Goal: Task Accomplishment & Management: Manage account settings

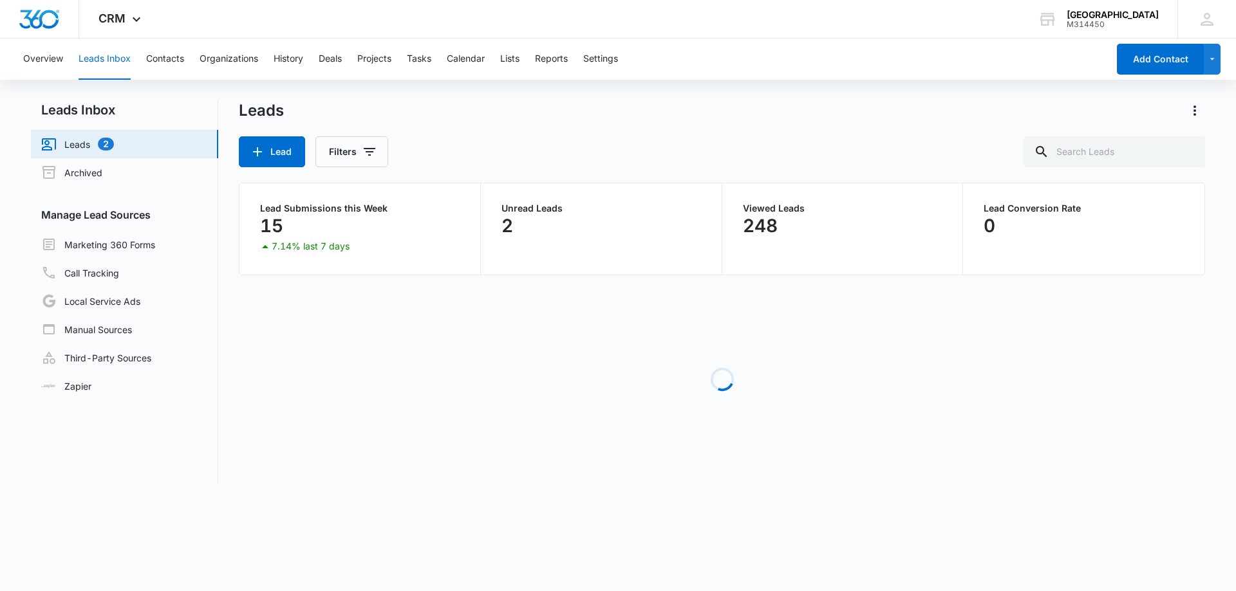
click at [77, 140] on link "Leads 2" at bounding box center [77, 143] width 73 height 15
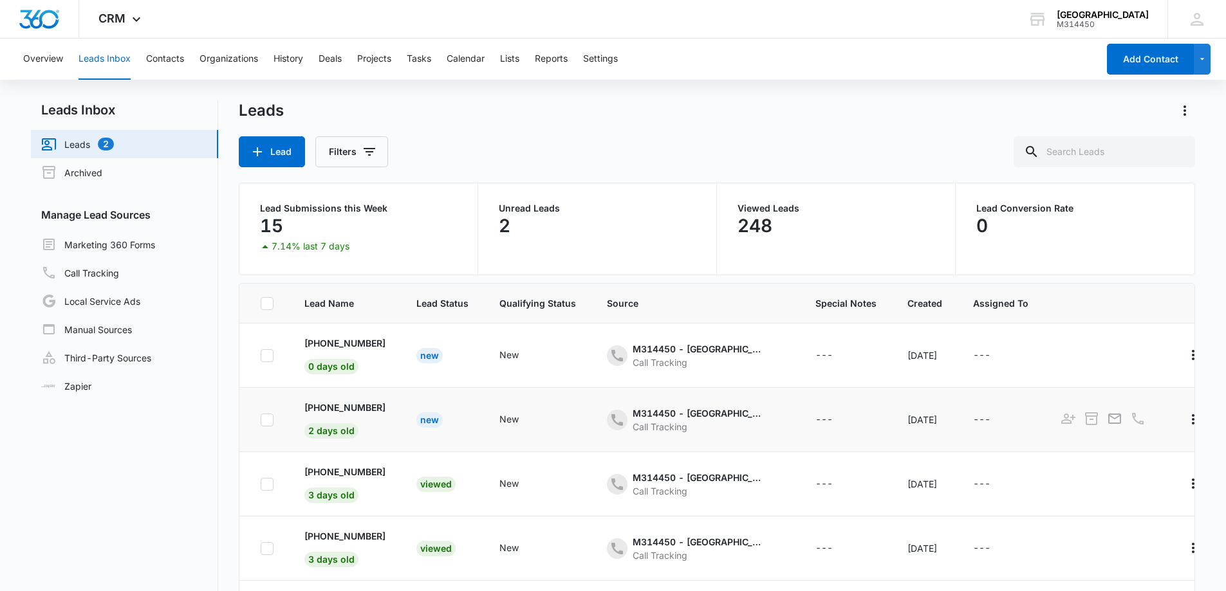
click at [443, 422] on div "New" at bounding box center [429, 420] width 26 height 15
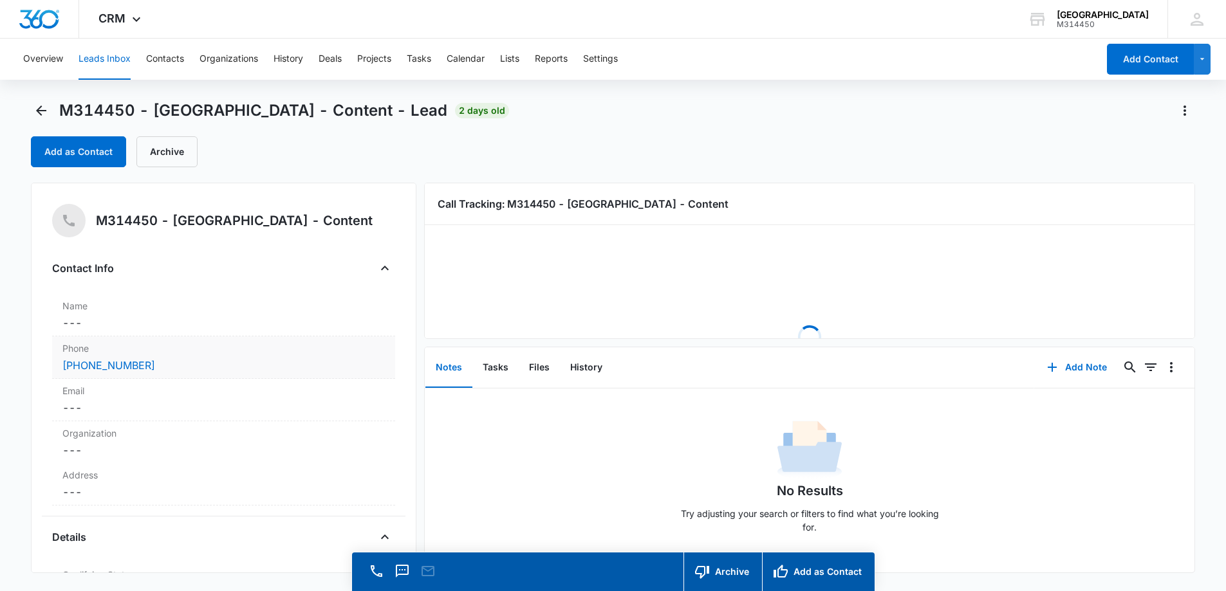
click at [180, 361] on div "[PHONE_NUMBER]" at bounding box center [223, 365] width 322 height 15
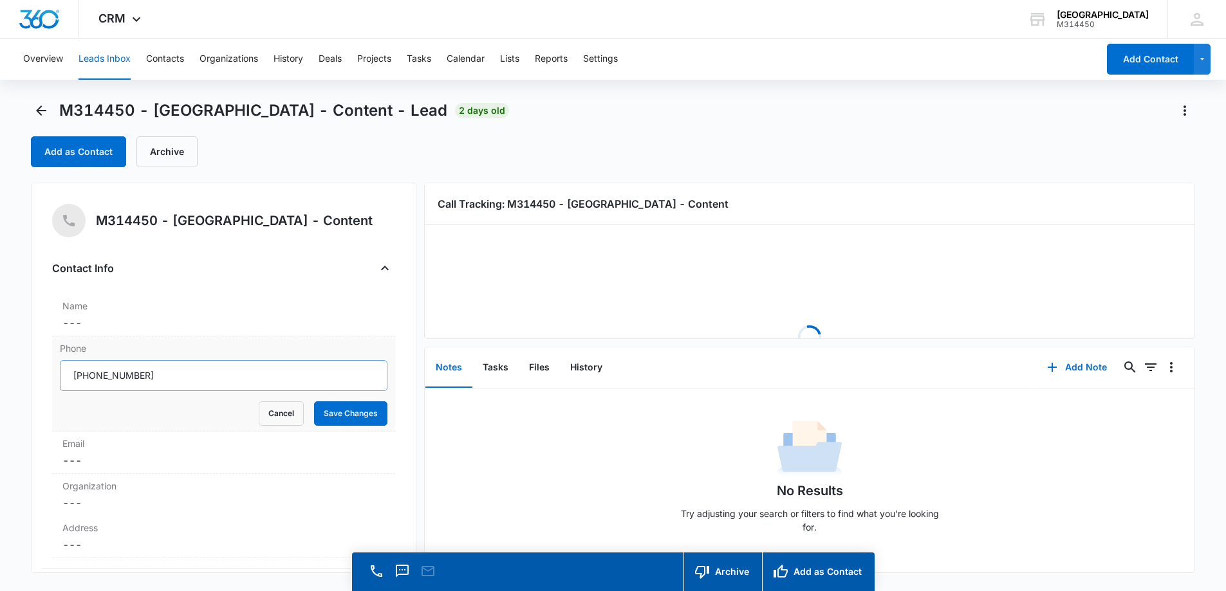
click at [86, 367] on input "Phone" at bounding box center [224, 375] width 328 height 31
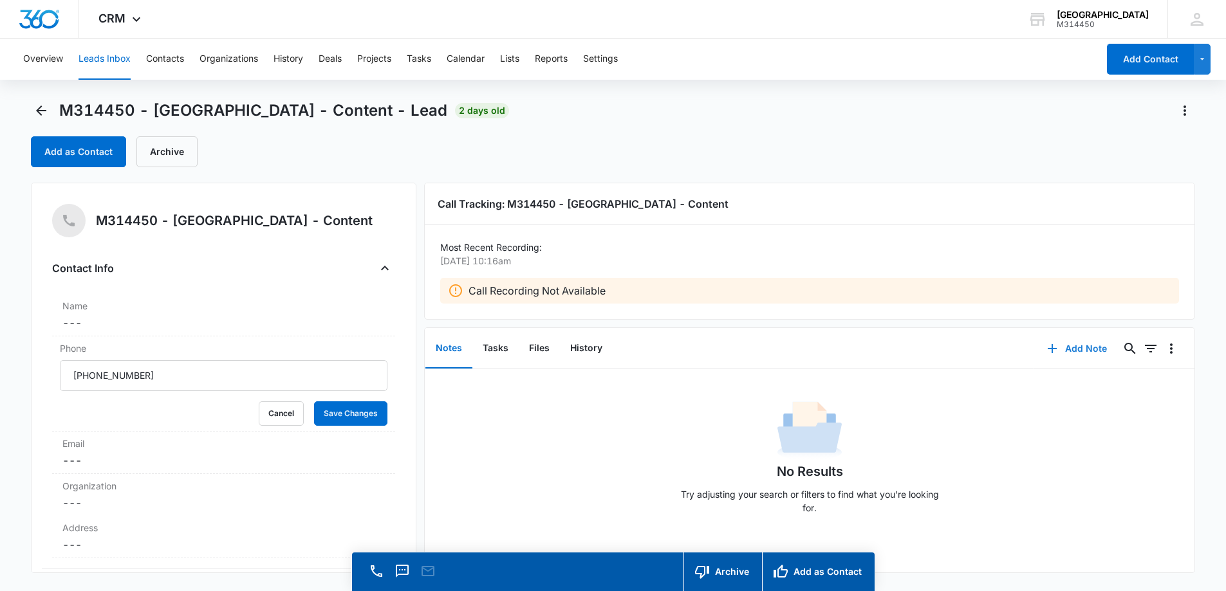
click at [1074, 349] on button "Add Note" at bounding box center [1077, 348] width 86 height 31
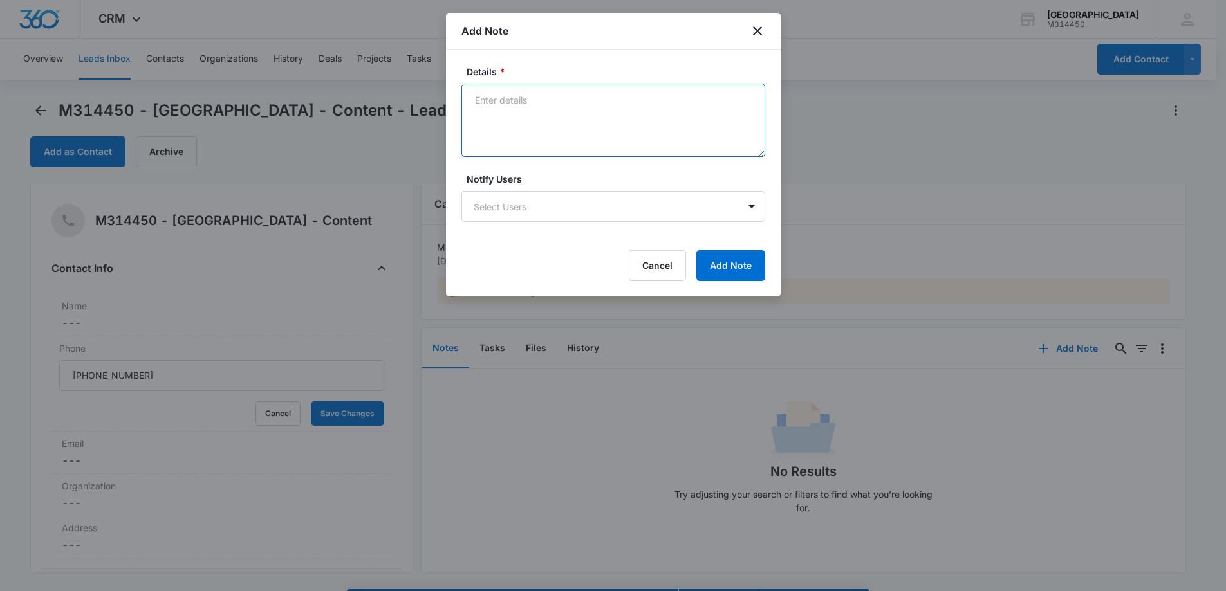
click at [560, 134] on textarea "Details *" at bounding box center [613, 120] width 304 height 73
paste textarea "No message left on weekend"
type textarea "No message left on weekend"
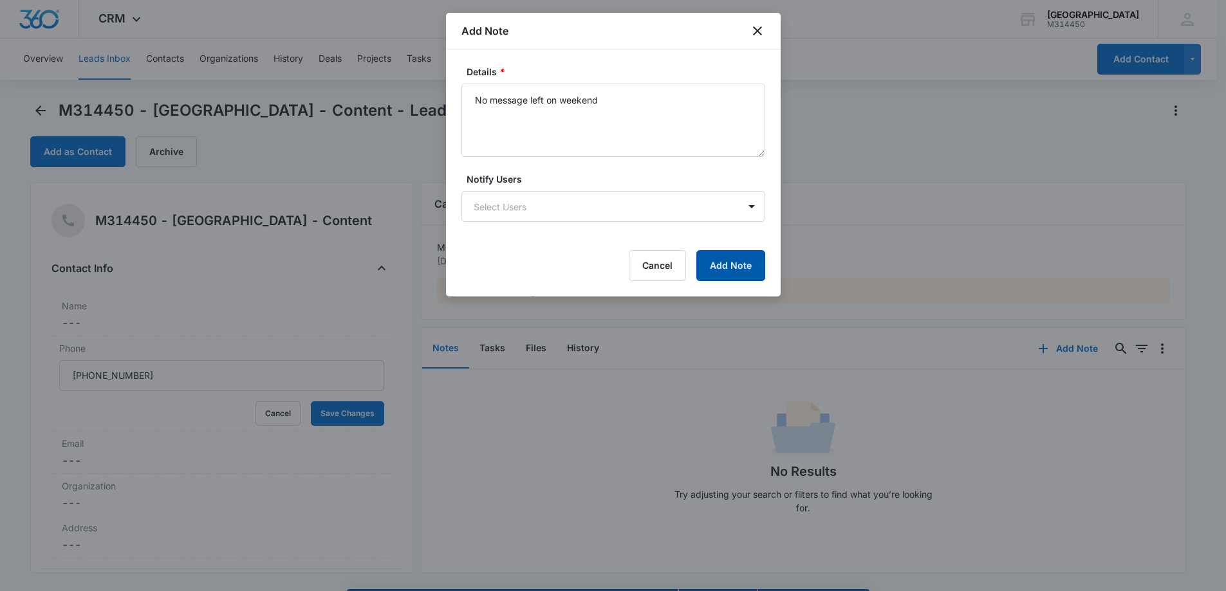
click at [716, 266] on button "Add Note" at bounding box center [730, 265] width 69 height 31
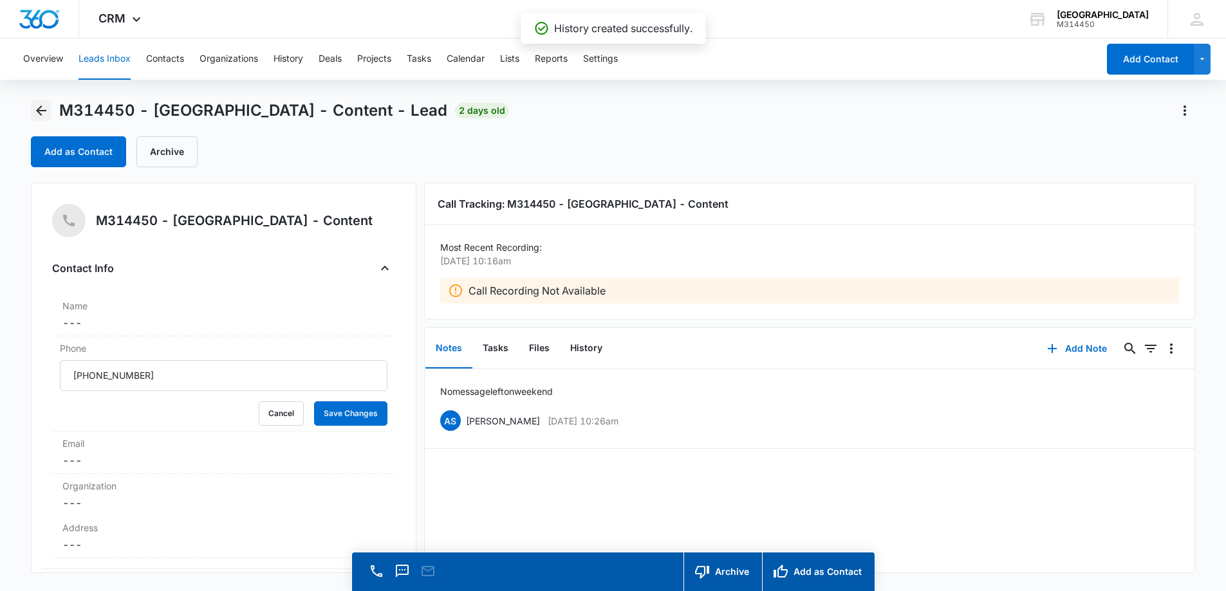
click at [43, 115] on icon "Back" at bounding box center [40, 110] width 15 height 15
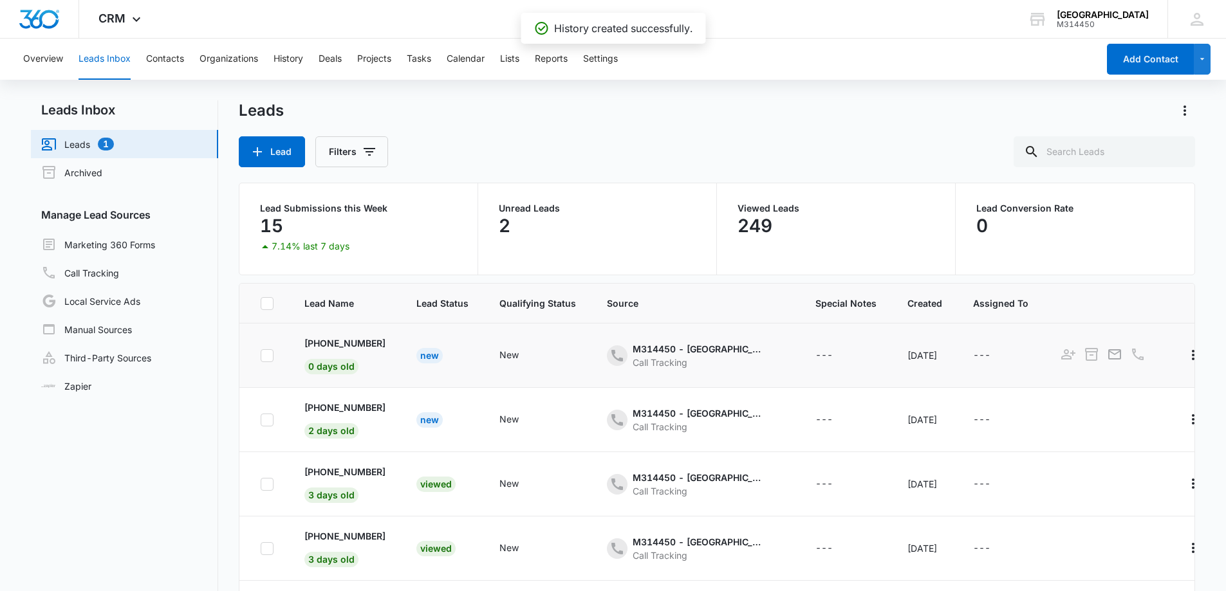
click at [440, 360] on div "New" at bounding box center [429, 355] width 26 height 15
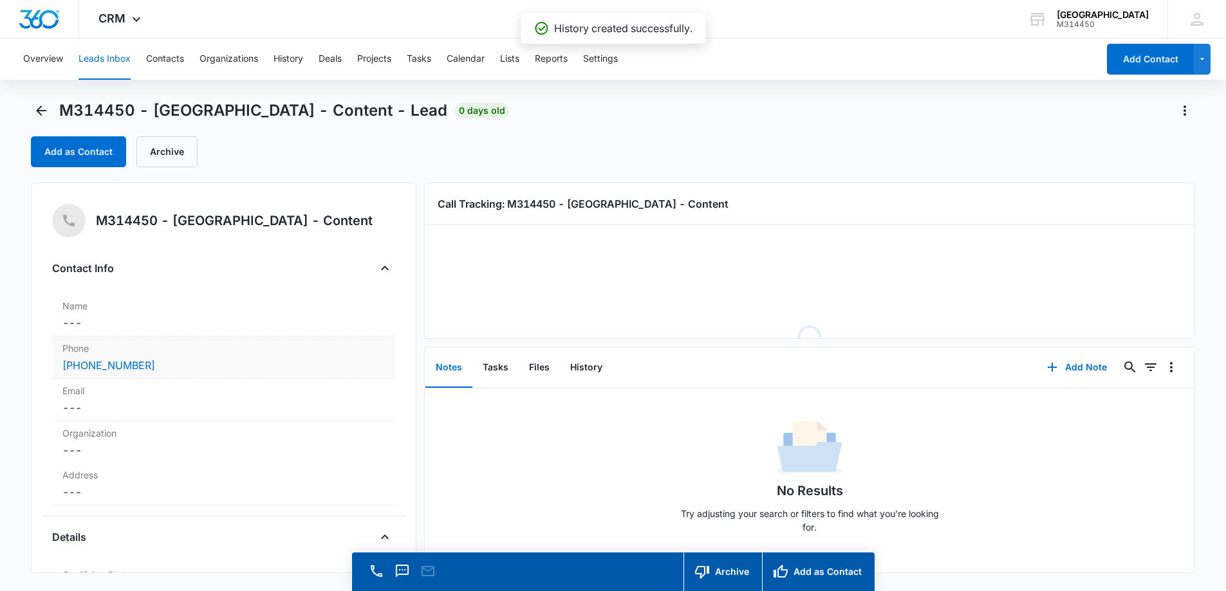
click at [227, 366] on div "[PHONE_NUMBER]" at bounding box center [223, 365] width 322 height 15
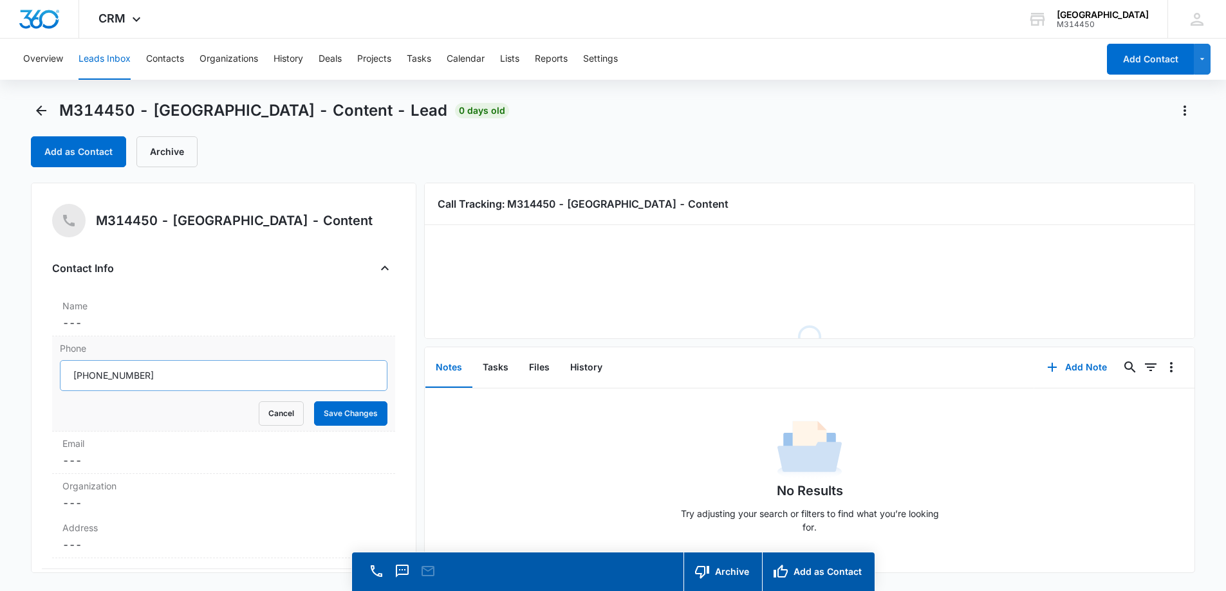
drag, startPoint x: 211, startPoint y: 373, endPoint x: 82, endPoint y: 378, distance: 128.8
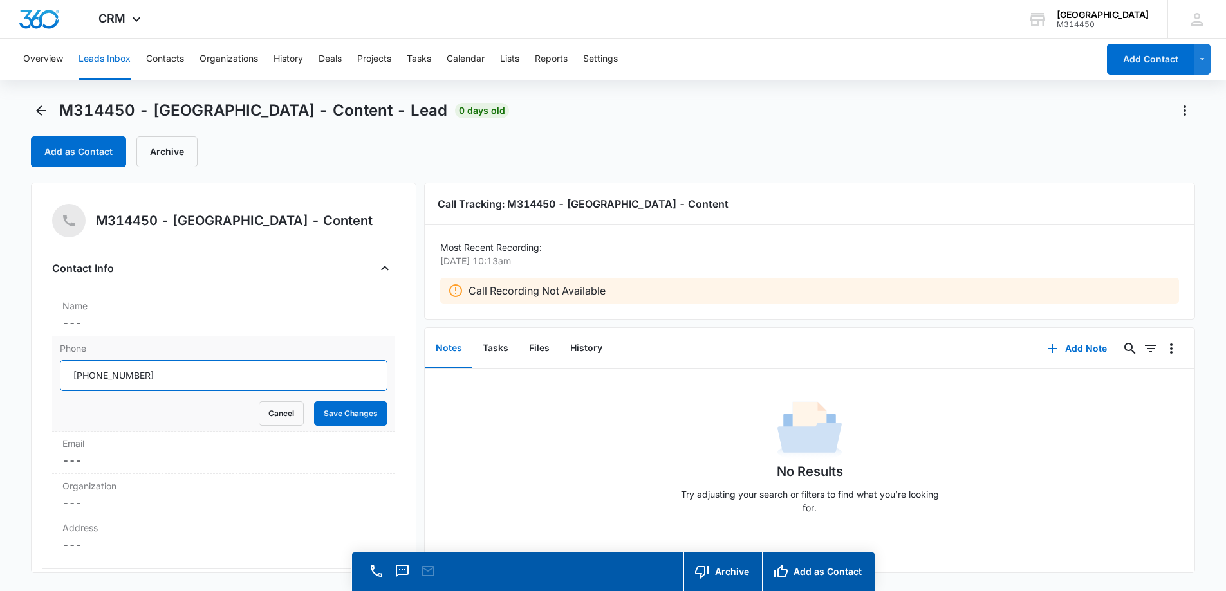
drag, startPoint x: 106, startPoint y: 372, endPoint x: 167, endPoint y: 374, distance: 60.5
click at [167, 374] on input "Phone" at bounding box center [224, 375] width 328 height 31
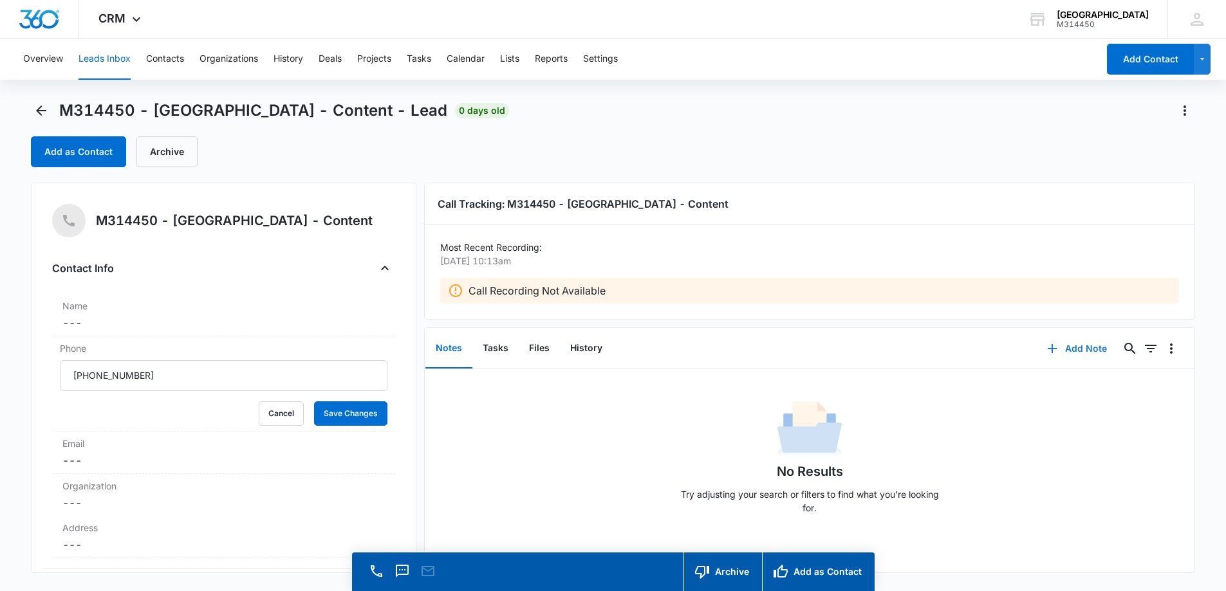
click at [1076, 345] on button "Add Note" at bounding box center [1077, 348] width 86 height 31
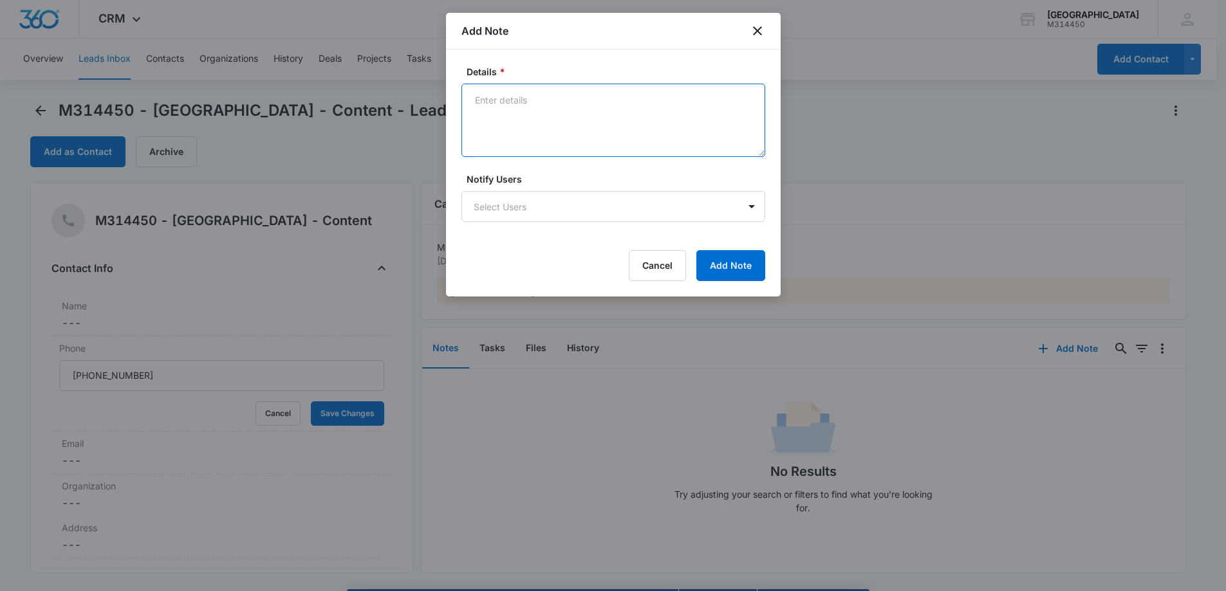
click at [543, 110] on textarea "Details *" at bounding box center [613, 120] width 304 height 73
type textarea "Current patient asking date and time of apt"
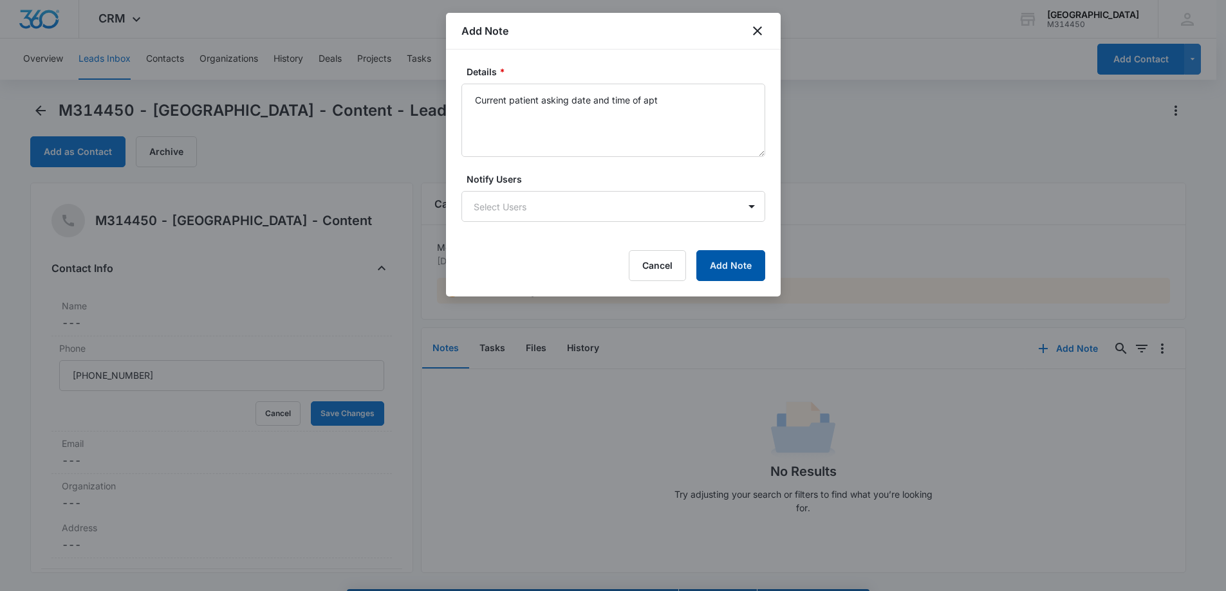
click at [738, 268] on button "Add Note" at bounding box center [730, 265] width 69 height 31
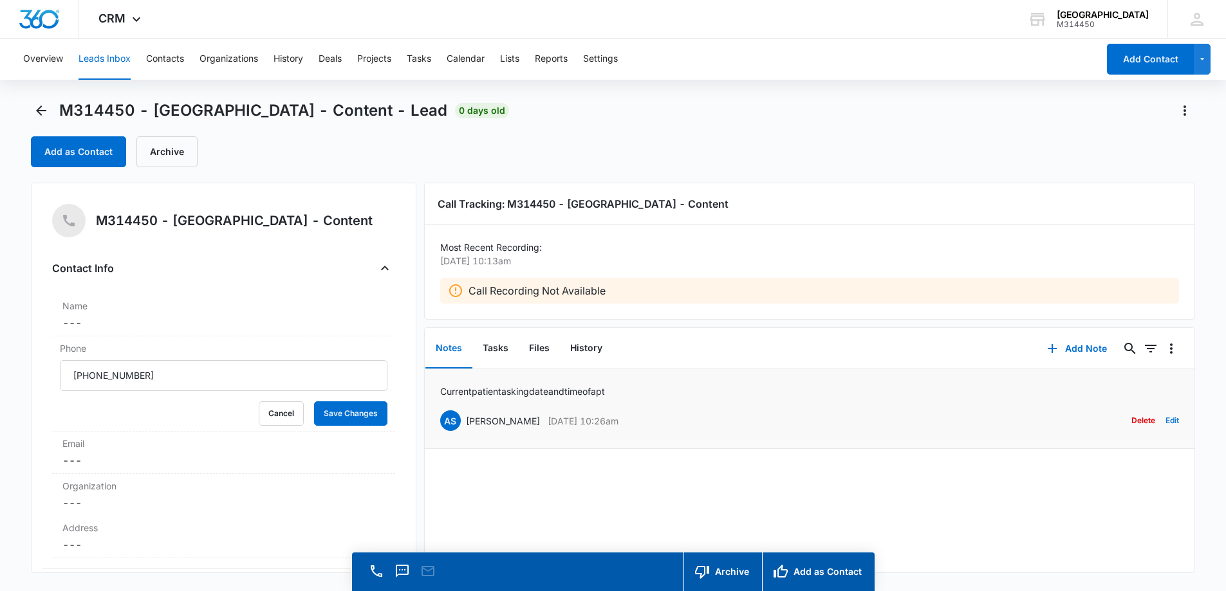
click at [1169, 422] on li "Current patient asking date and time of apt AS [PERSON_NAME] [DATE] 10:26am Del…" at bounding box center [810, 409] width 770 height 80
click at [1166, 420] on button "Edit" at bounding box center [1173, 421] width 14 height 24
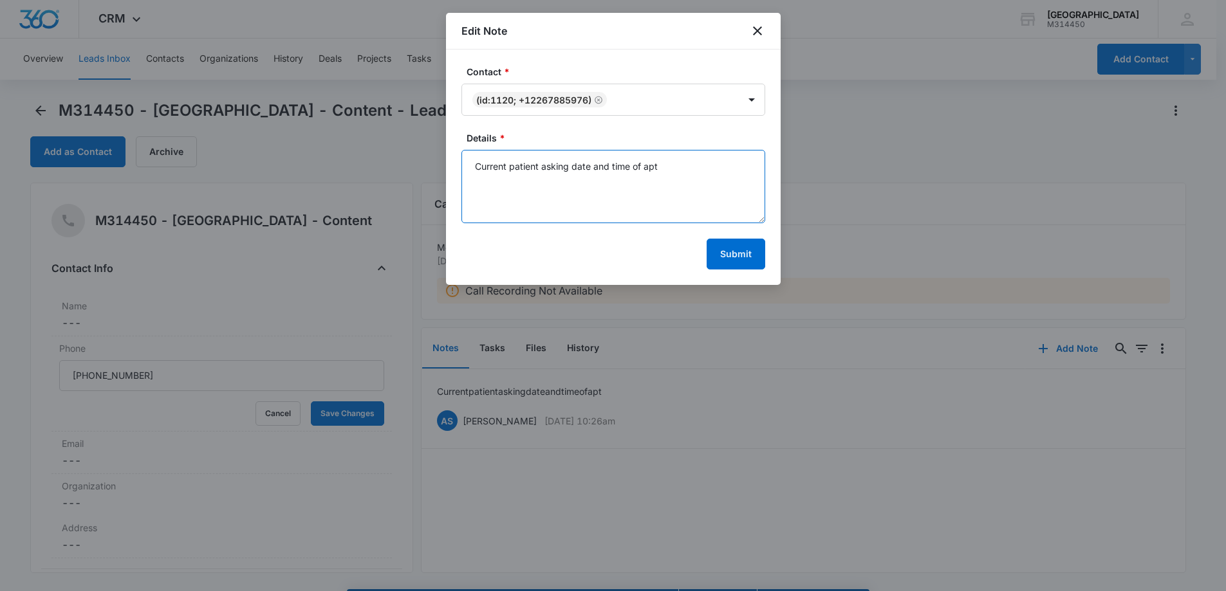
drag, startPoint x: 671, startPoint y: 167, endPoint x: 323, endPoint y: 178, distance: 347.7
click at [272, 180] on body "CRM Apps Forms CRM Email Social Content Ads Intelligence Files Brand Settings W…" at bounding box center [613, 314] width 1226 height 628
click at [755, 255] on button "Submit" at bounding box center [736, 254] width 59 height 31
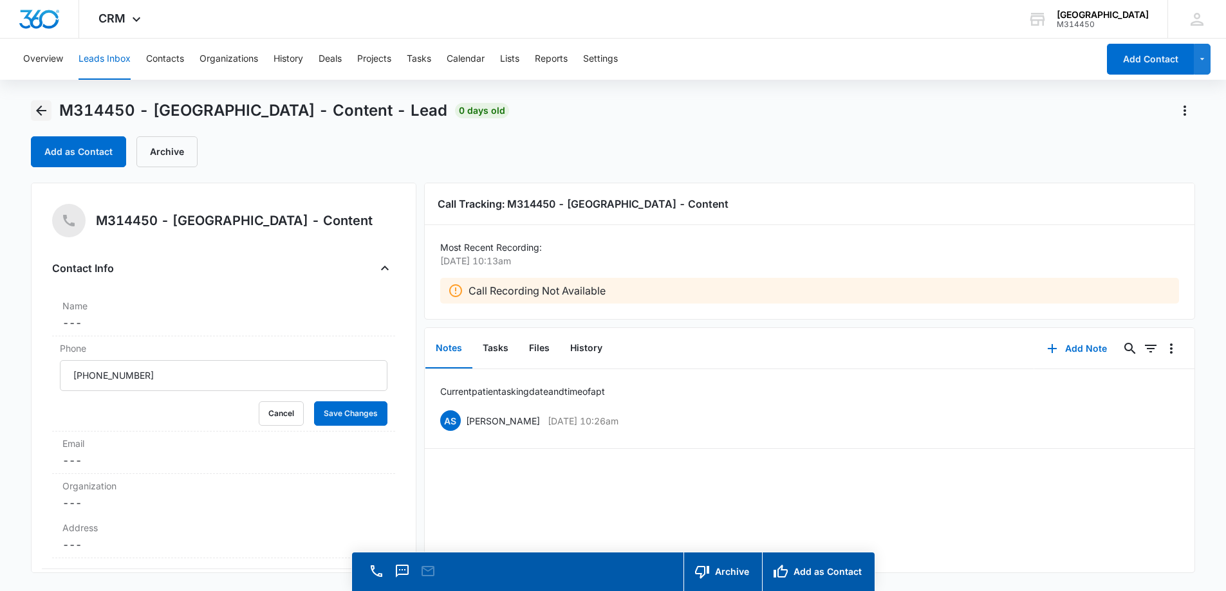
click at [36, 104] on icon "Back" at bounding box center [40, 110] width 15 height 15
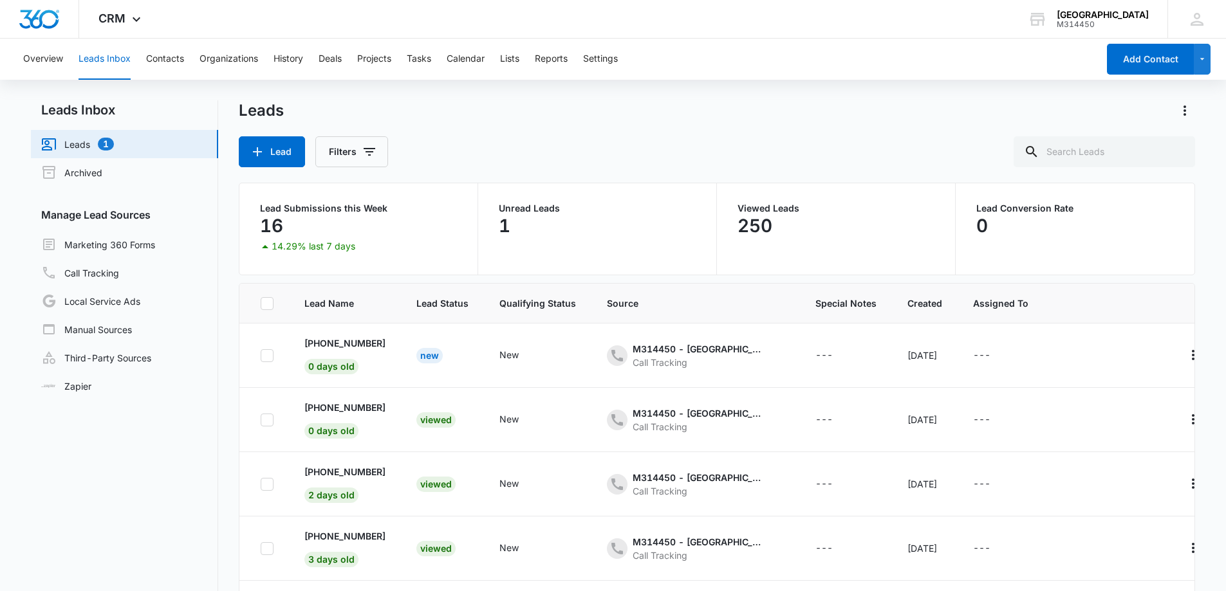
click at [82, 148] on link "Leads 1" at bounding box center [77, 143] width 73 height 15
click at [437, 356] on div "New" at bounding box center [429, 355] width 26 height 15
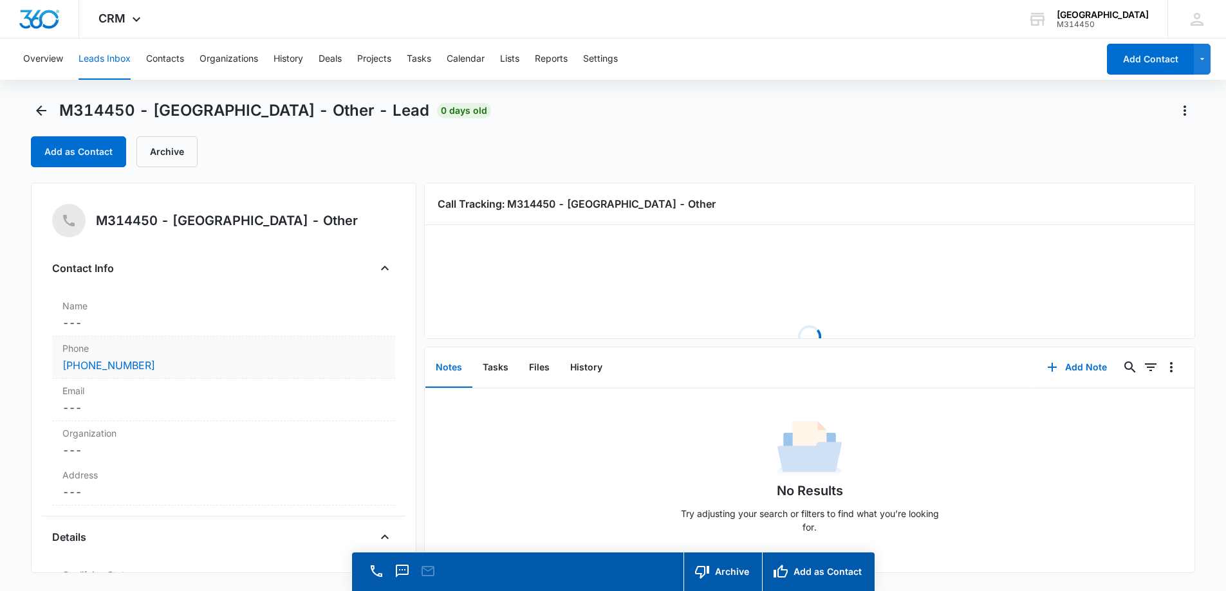
click at [212, 362] on div "[PHONE_NUMBER]" at bounding box center [223, 365] width 322 height 15
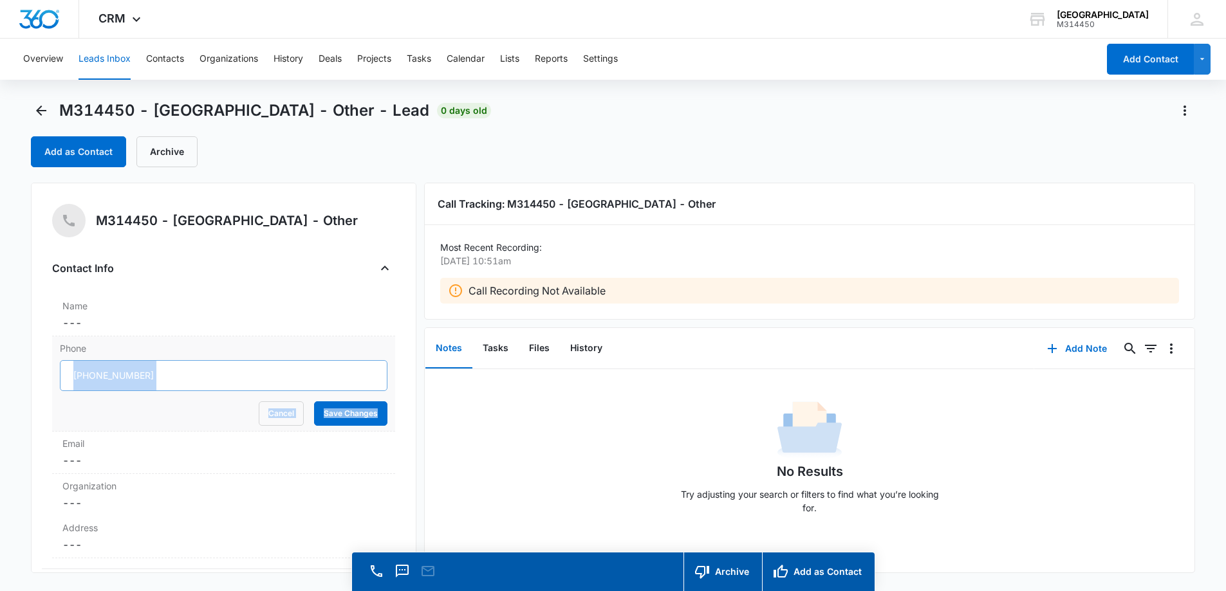
drag, startPoint x: 198, startPoint y: 380, endPoint x: 83, endPoint y: 372, distance: 114.8
drag, startPoint x: 88, startPoint y: 375, endPoint x: 187, endPoint y: 381, distance: 100.0
click at [187, 381] on input "Phone" at bounding box center [224, 375] width 328 height 31
click at [1071, 349] on button "Add Note" at bounding box center [1077, 348] width 86 height 31
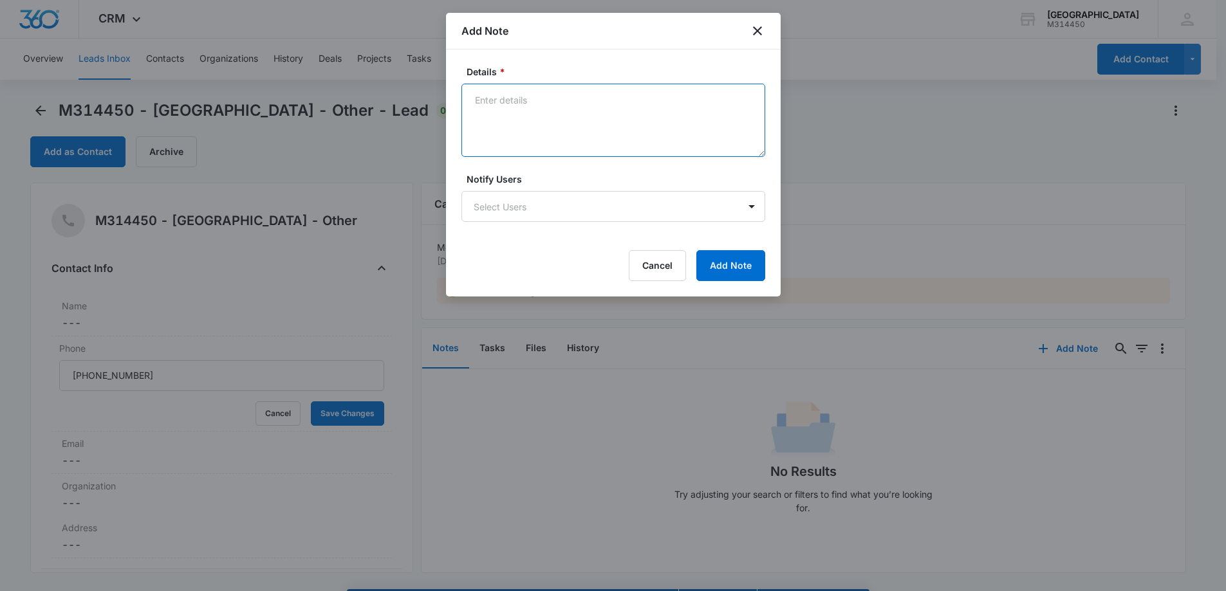
click at [514, 119] on textarea "Details *" at bounding box center [613, 120] width 304 height 73
drag, startPoint x: 701, startPoint y: 102, endPoint x: 196, endPoint y: 124, distance: 505.7
click at [190, 125] on body "CRM Apps Forms CRM Email Social Content Ads Intelligence Files Brand Settings W…" at bounding box center [613, 314] width 1226 height 628
type textarea "New patient booking NPE Package"
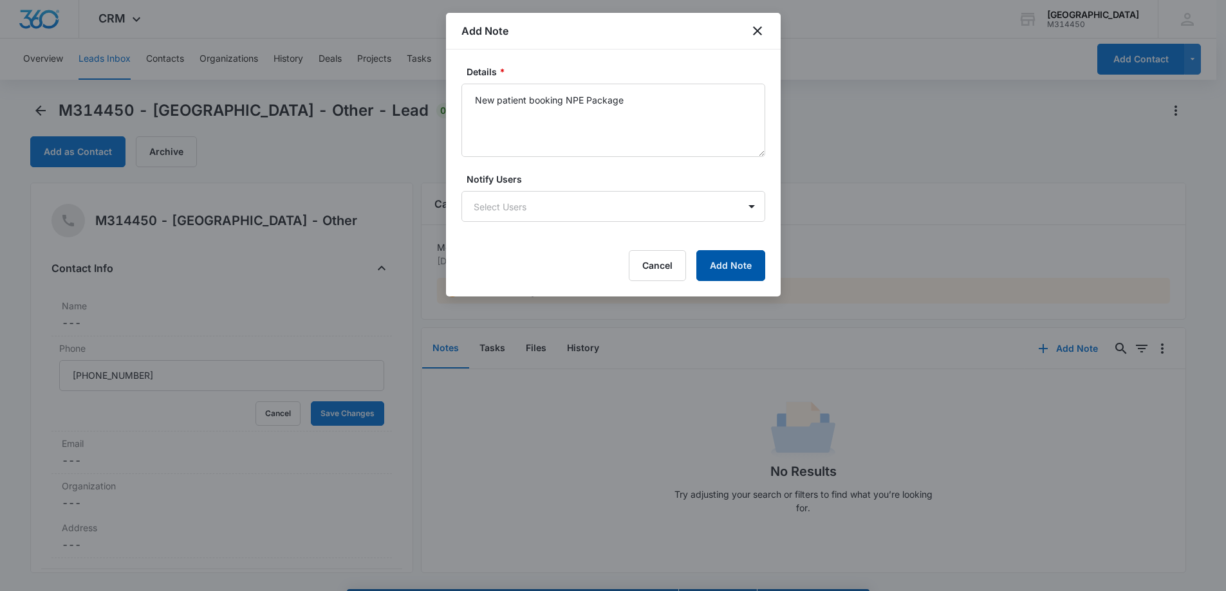
click at [713, 265] on button "Add Note" at bounding box center [730, 265] width 69 height 31
